Goal: Transaction & Acquisition: Purchase product/service

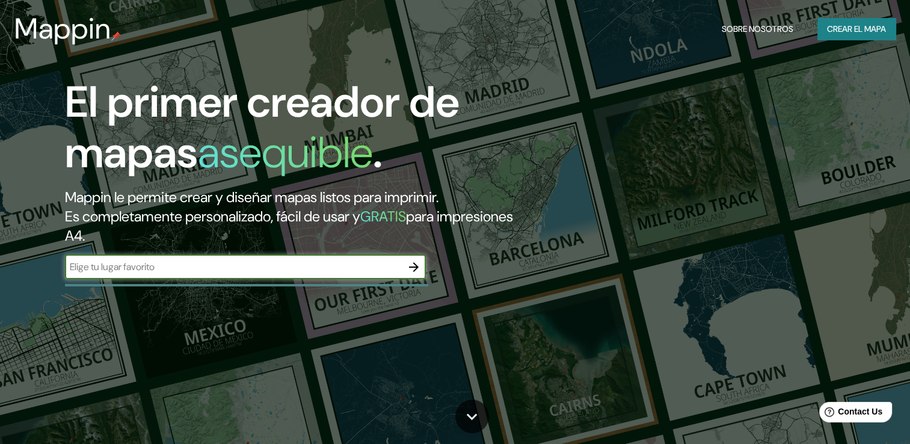
click at [317, 259] on div "​" at bounding box center [245, 267] width 361 height 24
paste input "Cda. de [STREET_ADDRESS] Tizayuca, Hgo."
type input "Cda. de [STREET_ADDRESS] Tizayuca, Hgo."
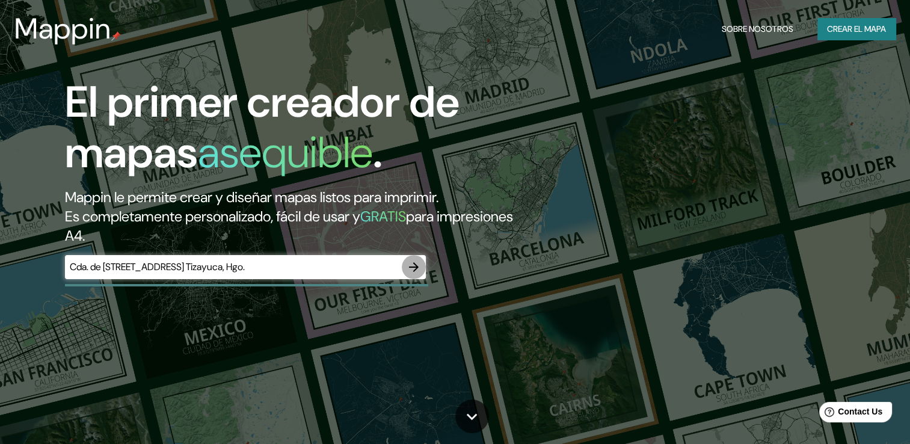
click at [413, 265] on icon "button" at bounding box center [414, 267] width 14 height 14
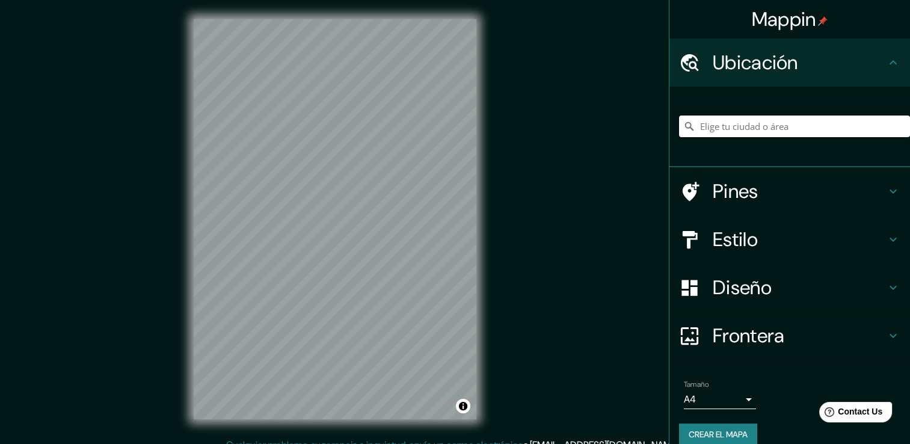
click at [749, 132] on input "Elige tu ciudad o área" at bounding box center [794, 127] width 231 height 22
paste input "Cda. de [STREET_ADDRESS] Tizayuca, Hgo."
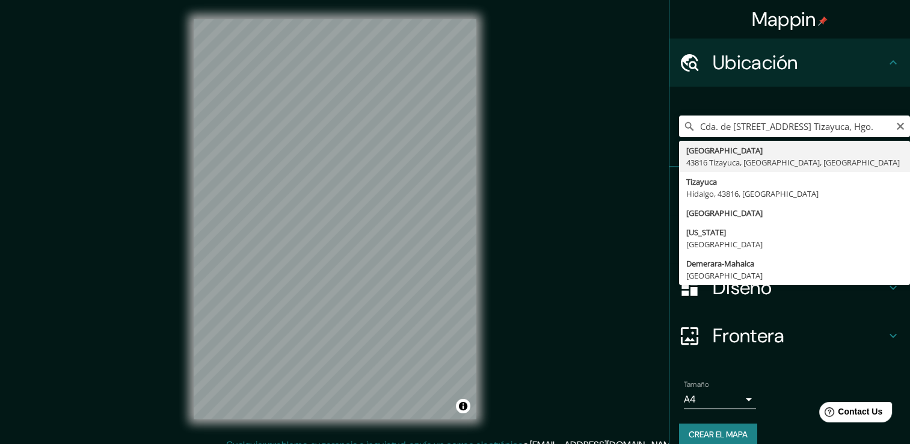
type input "[GEOGRAPHIC_DATA], [GEOGRAPHIC_DATA], [GEOGRAPHIC_DATA]"
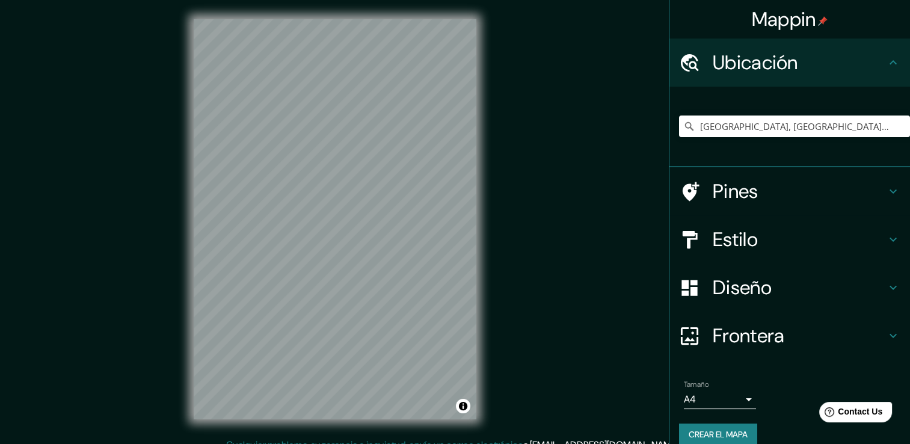
click at [738, 346] on h4 "Frontera" at bounding box center [799, 336] width 173 height 24
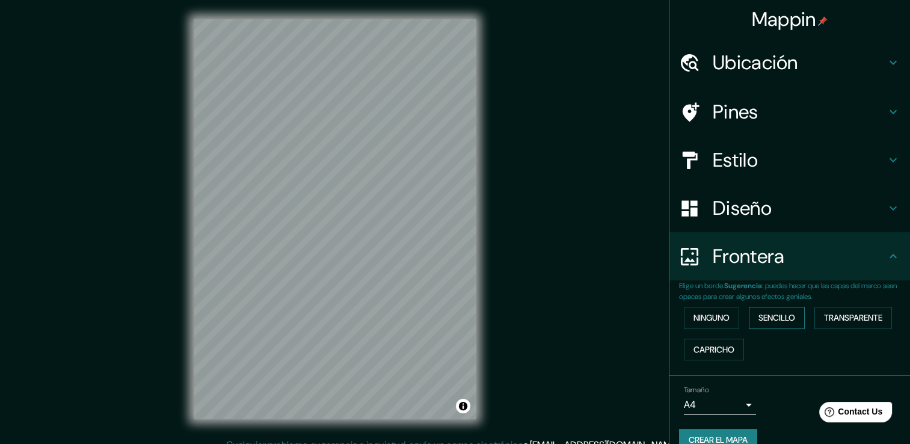
click at [773, 319] on font "Sencillo" at bounding box center [777, 317] width 37 height 15
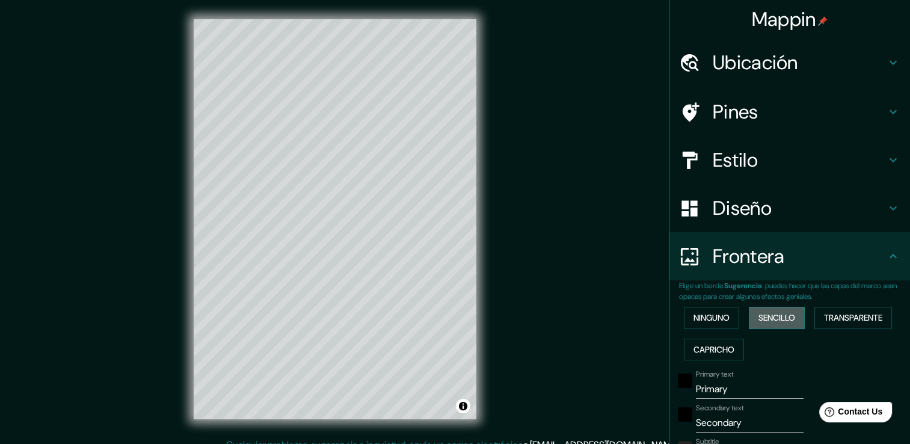
click at [773, 319] on font "Sencillo" at bounding box center [777, 317] width 37 height 15
type input "38"
click at [711, 317] on font "Ninguno" at bounding box center [712, 317] width 36 height 15
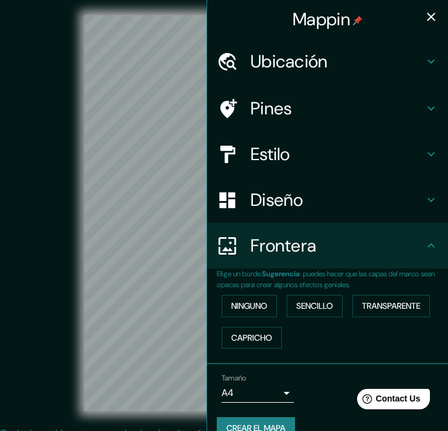
click at [424, 16] on icon "button" at bounding box center [431, 17] width 14 height 14
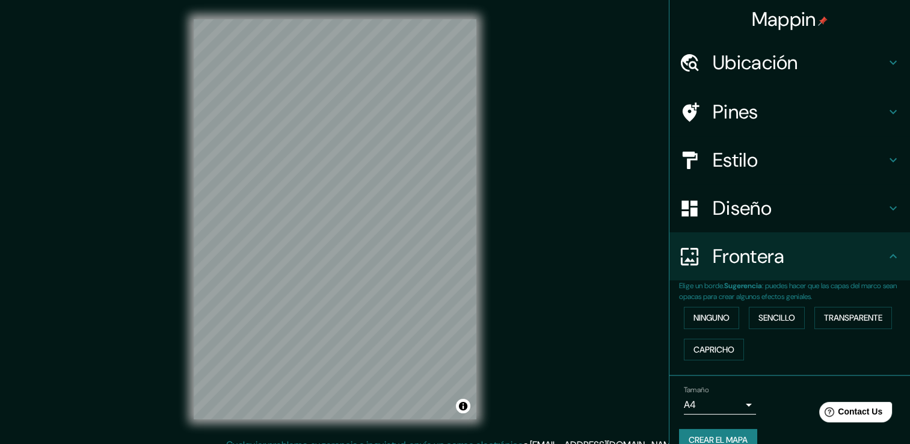
click at [732, 129] on div "Pines" at bounding box center [790, 112] width 241 height 48
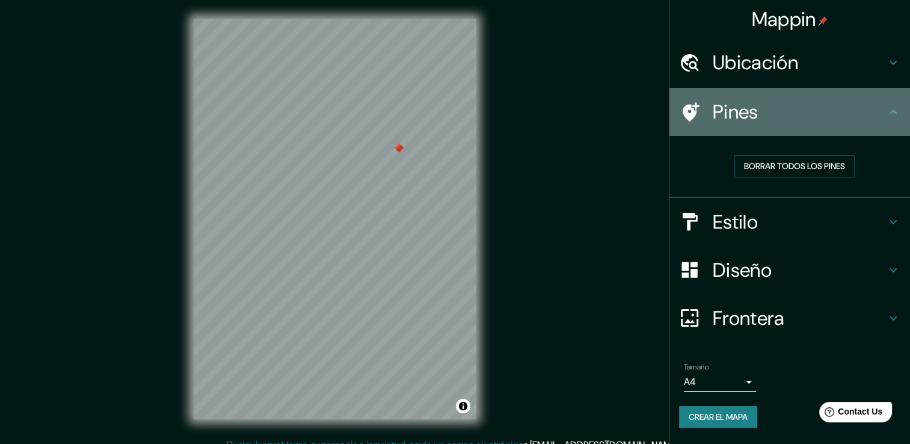
click at [777, 122] on h4 "Pines" at bounding box center [799, 112] width 173 height 24
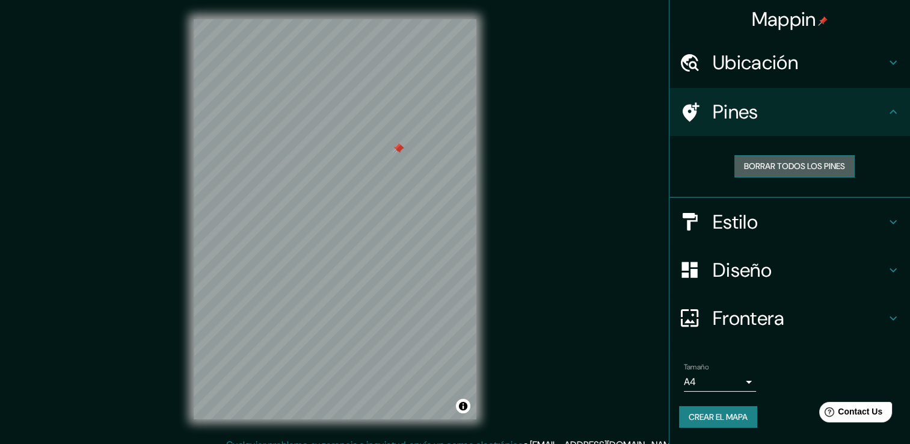
click at [788, 164] on font "Borrar todos los pines" at bounding box center [794, 166] width 101 height 15
click at [725, 111] on h4 "Pines" at bounding box center [799, 112] width 173 height 24
click at [829, 226] on h4 "Estilo" at bounding box center [799, 222] width 173 height 24
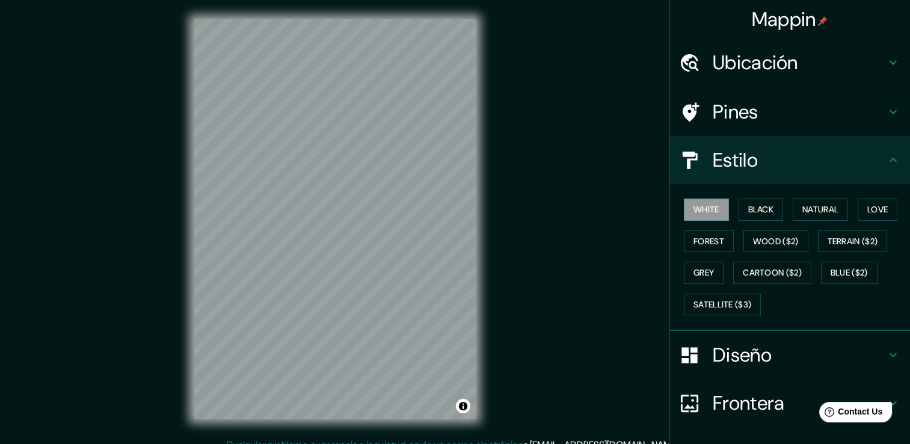
click at [828, 170] on h4 "Estilo" at bounding box center [799, 160] width 173 height 24
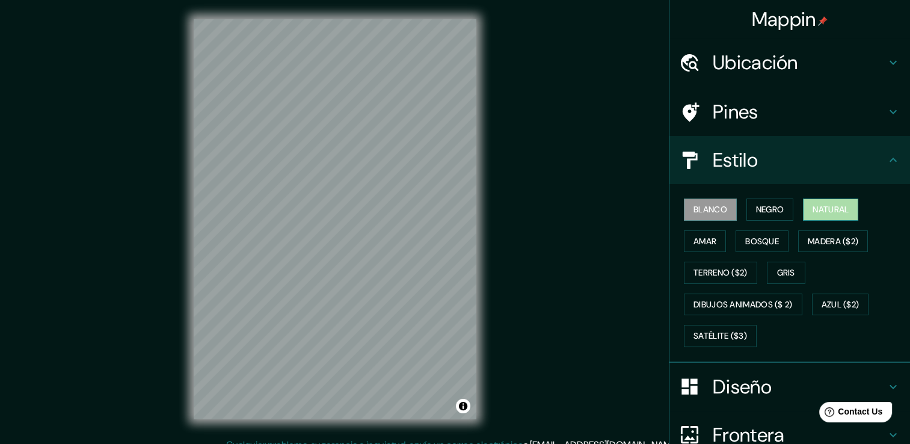
click at [813, 205] on font "Natural" at bounding box center [831, 209] width 36 height 15
click at [715, 241] on button "Amar" at bounding box center [705, 241] width 42 height 22
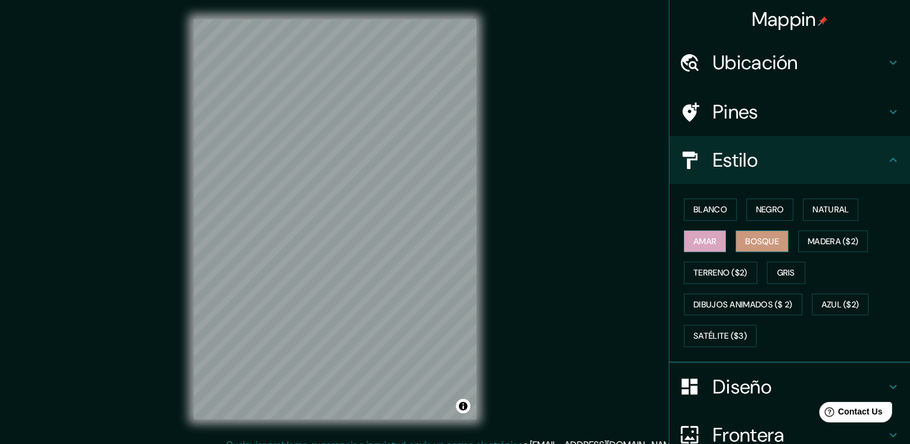
click at [747, 237] on font "Bosque" at bounding box center [763, 241] width 34 height 15
click at [709, 269] on font "Terreno ($2)" at bounding box center [721, 272] width 54 height 15
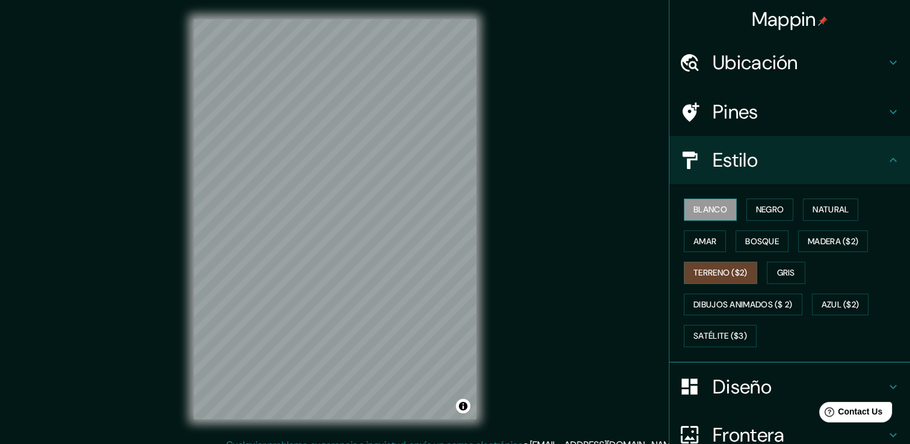
click at [705, 208] on font "Blanco" at bounding box center [711, 209] width 34 height 15
click at [702, 238] on font "Amar" at bounding box center [705, 241] width 23 height 15
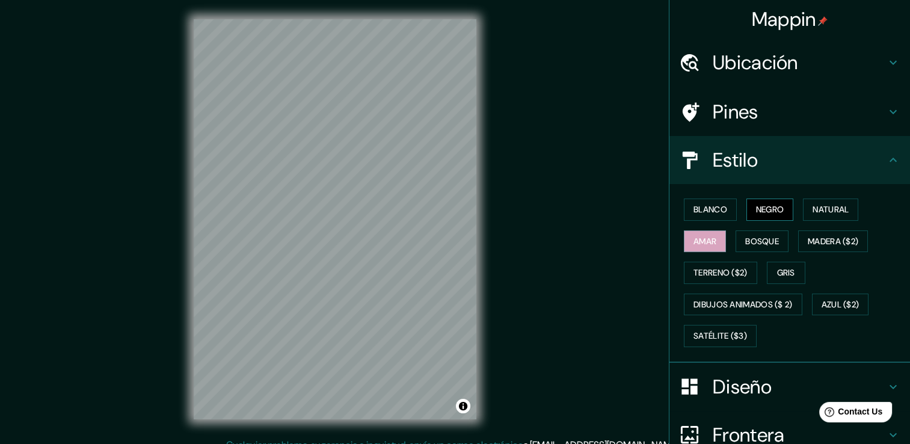
click at [764, 212] on font "Negro" at bounding box center [770, 209] width 28 height 15
click at [717, 212] on font "Blanco" at bounding box center [711, 209] width 34 height 15
click at [799, 111] on h4 "Pines" at bounding box center [799, 112] width 173 height 24
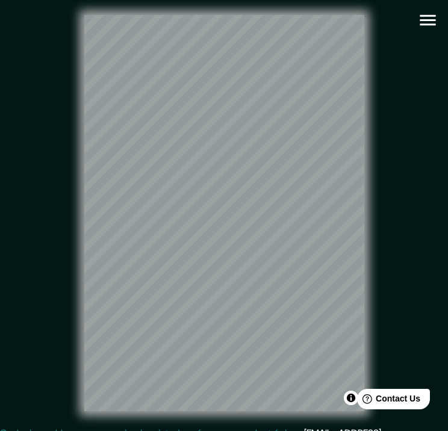
click at [428, 31] on button "button" at bounding box center [427, 20] width 31 height 31
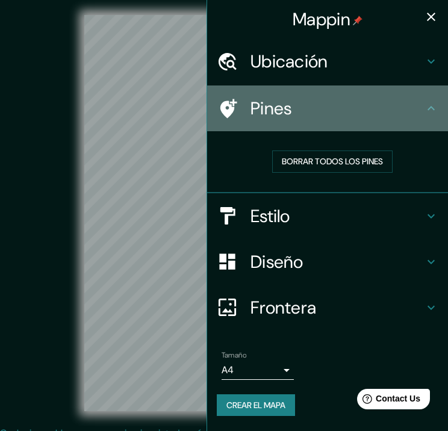
click at [319, 118] on h4 "Pines" at bounding box center [336, 108] width 173 height 22
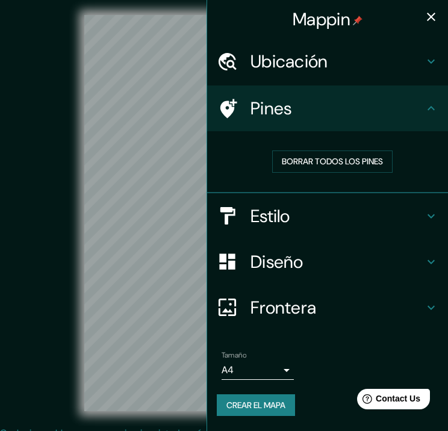
drag, startPoint x: 428, startPoint y: 22, endPoint x: 362, endPoint y: 80, distance: 87.9
click at [429, 22] on icon "button" at bounding box center [431, 17] width 14 height 14
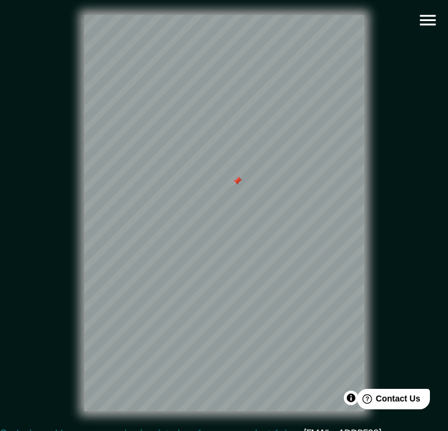
click at [420, 32] on button "button" at bounding box center [427, 20] width 31 height 31
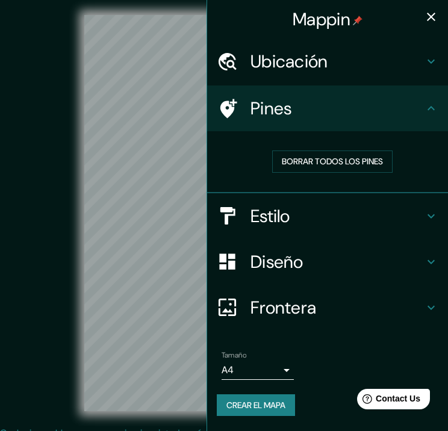
click at [372, 216] on h4 "Estilo" at bounding box center [336, 216] width 173 height 22
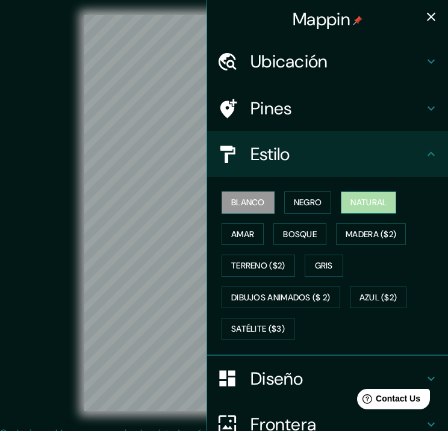
click at [341, 202] on button "Natural" at bounding box center [368, 202] width 55 height 22
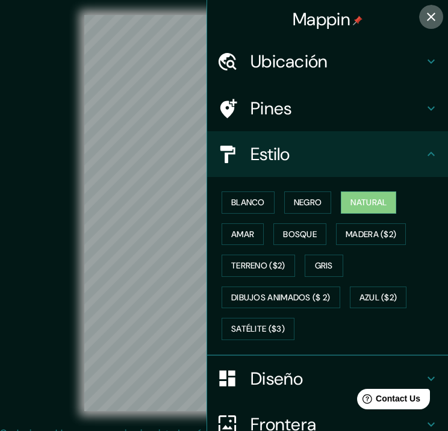
click at [424, 20] on icon "button" at bounding box center [431, 17] width 14 height 14
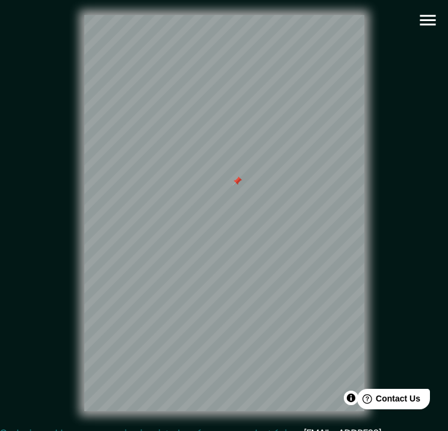
click at [426, 24] on icon "button" at bounding box center [427, 20] width 16 height 11
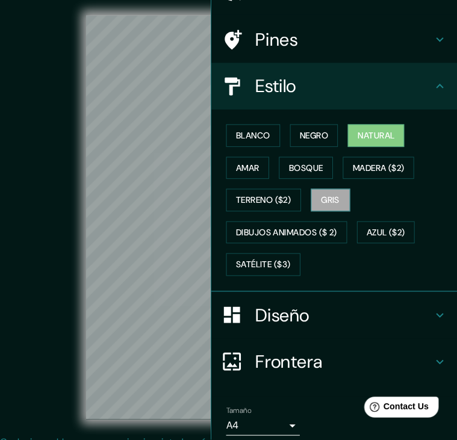
scroll to position [114, 0]
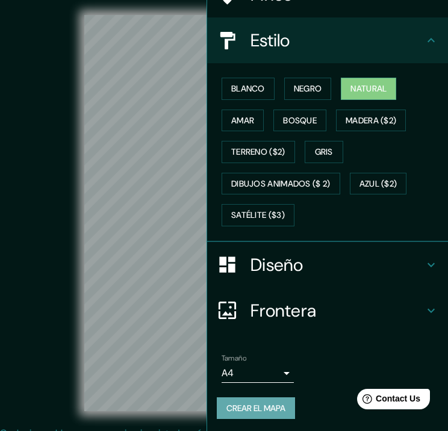
click at [255, 404] on font "Crear el mapa" at bounding box center [255, 408] width 59 height 15
click at [274, 366] on body "Mappin Ubicación [GEOGRAPHIC_DATA], [GEOGRAPHIC_DATA], [GEOGRAPHIC_DATA] Pines …" at bounding box center [224, 215] width 448 height 431
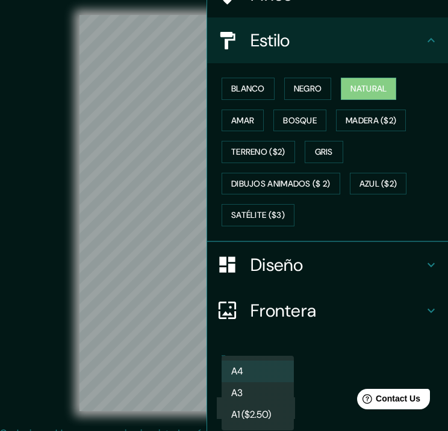
scroll to position [105, 0]
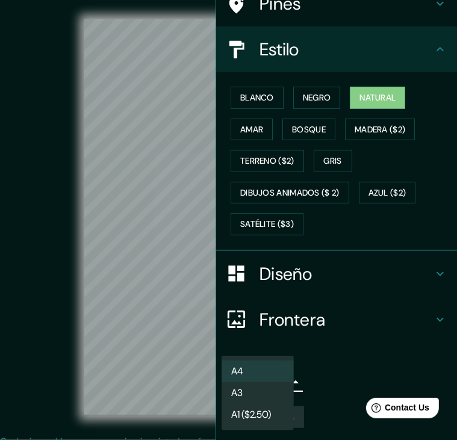
click at [265, 392] on li "A3" at bounding box center [257, 393] width 72 height 22
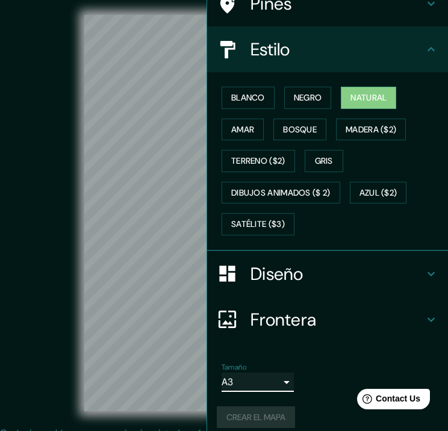
scroll to position [0, 0]
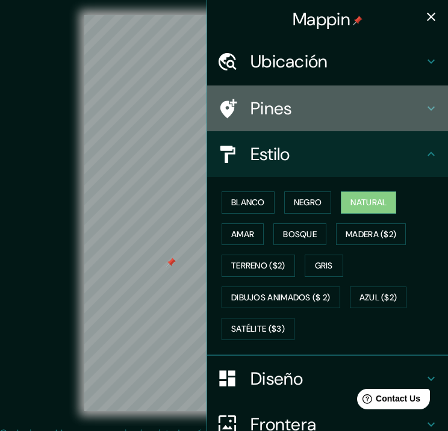
click at [351, 119] on h4 "Pines" at bounding box center [336, 108] width 173 height 22
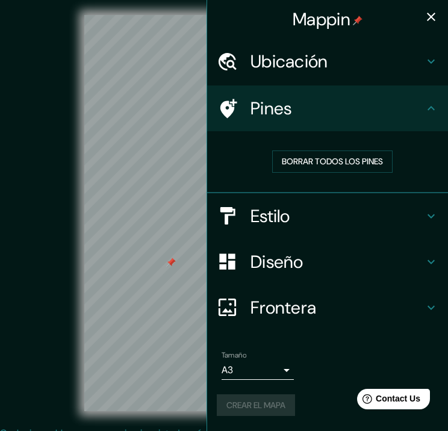
click at [167, 267] on div at bounding box center [171, 263] width 10 height 10
click at [433, 18] on icon "button" at bounding box center [431, 17] width 8 height 8
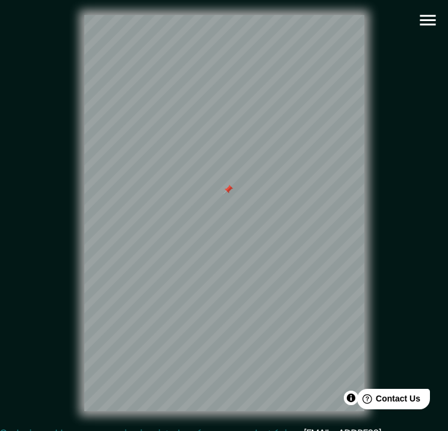
click at [423, 25] on icon "button" at bounding box center [427, 20] width 16 height 11
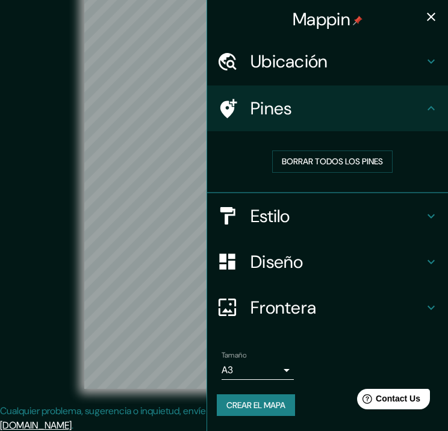
scroll to position [23, 0]
click at [272, 404] on font "Crear el mapa" at bounding box center [255, 405] width 59 height 15
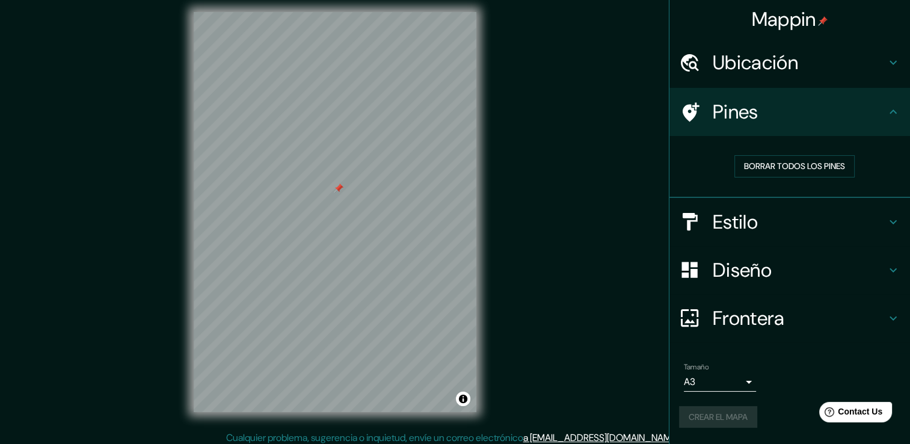
scroll to position [13, 0]
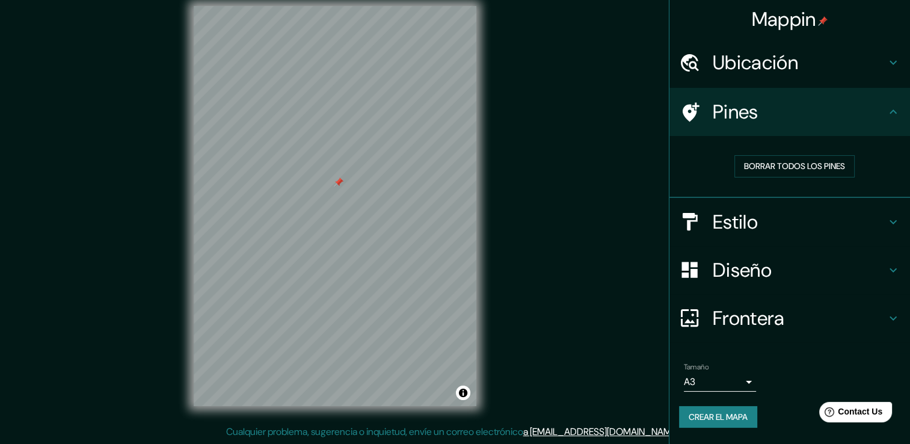
click at [727, 419] on font "Crear el mapa" at bounding box center [718, 417] width 59 height 15
click at [736, 384] on body "Mappin Ubicación [GEOGRAPHIC_DATA], [GEOGRAPHIC_DATA], [GEOGRAPHIC_DATA] Pines …" at bounding box center [455, 209] width 910 height 444
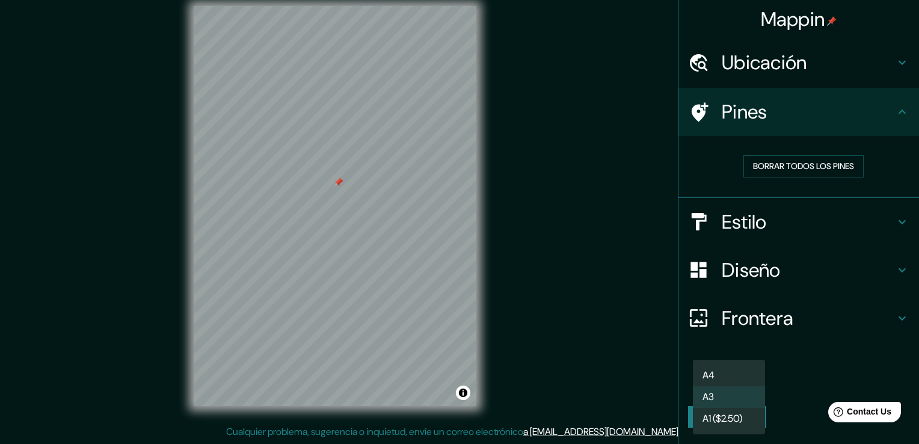
click at [736, 377] on li "A4" at bounding box center [729, 376] width 72 height 22
type input "single"
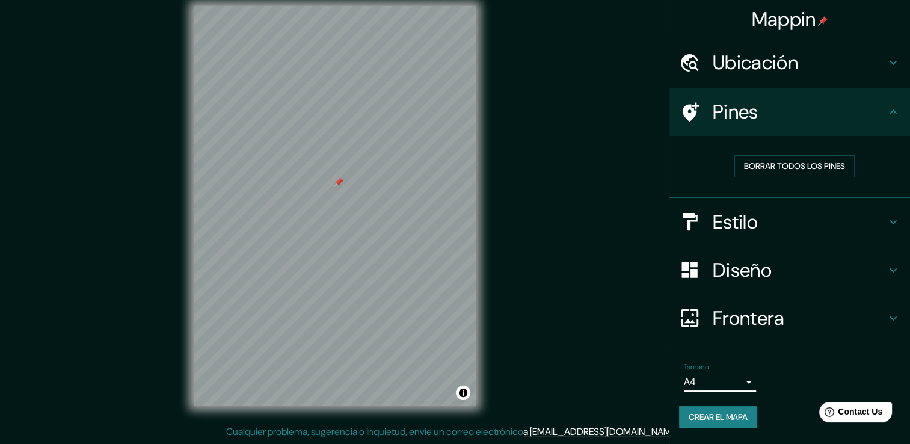
click at [730, 413] on font "Crear el mapa" at bounding box center [718, 417] width 59 height 15
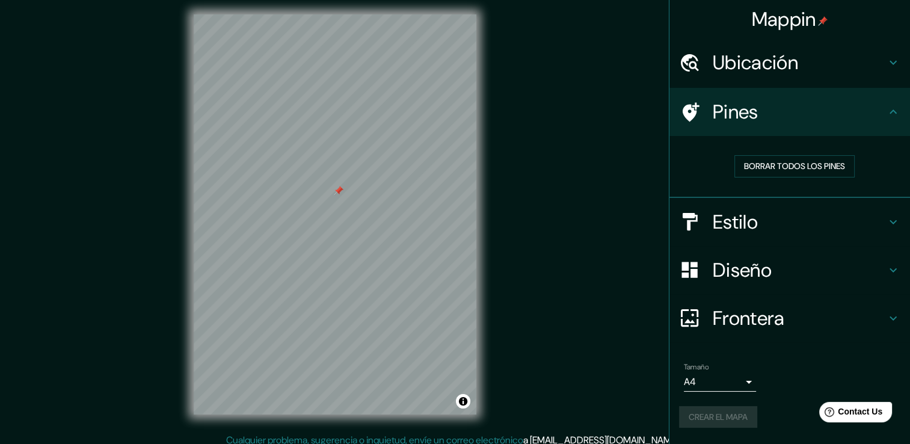
scroll to position [0, 0]
